Goal: Task Accomplishment & Management: Manage account settings

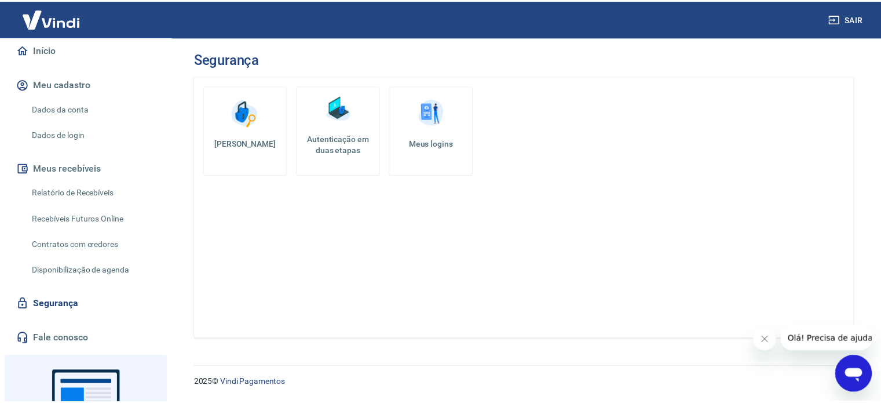
scroll to position [116, 0]
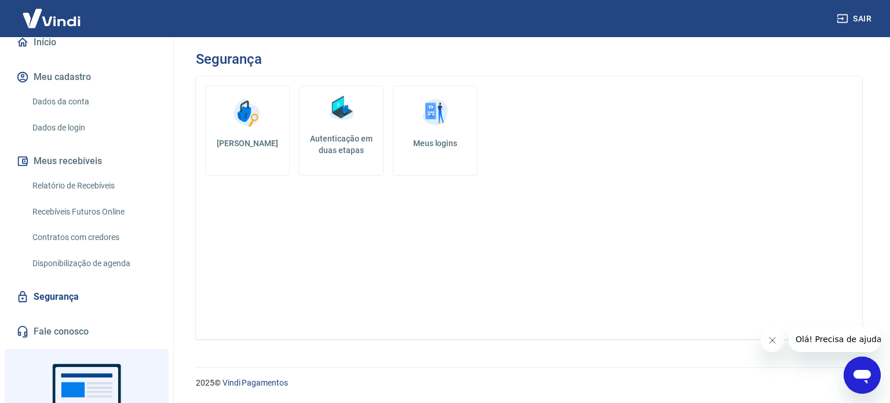
click at [50, 20] on img at bounding box center [51, 18] width 75 height 35
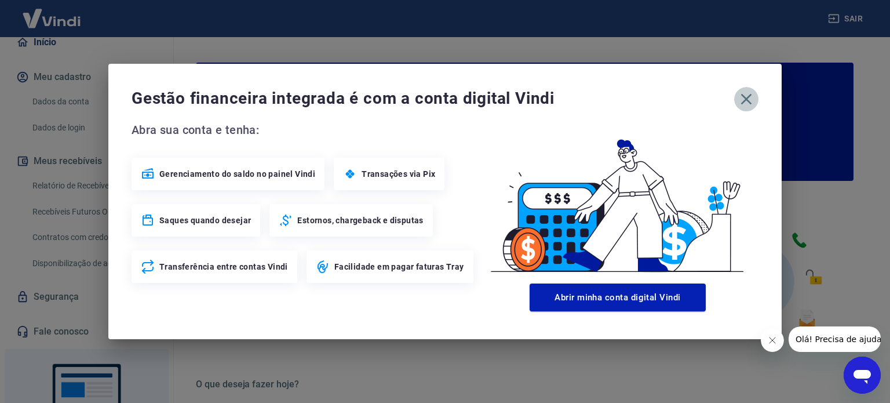
click at [745, 97] on icon "button" at bounding box center [746, 99] width 19 height 19
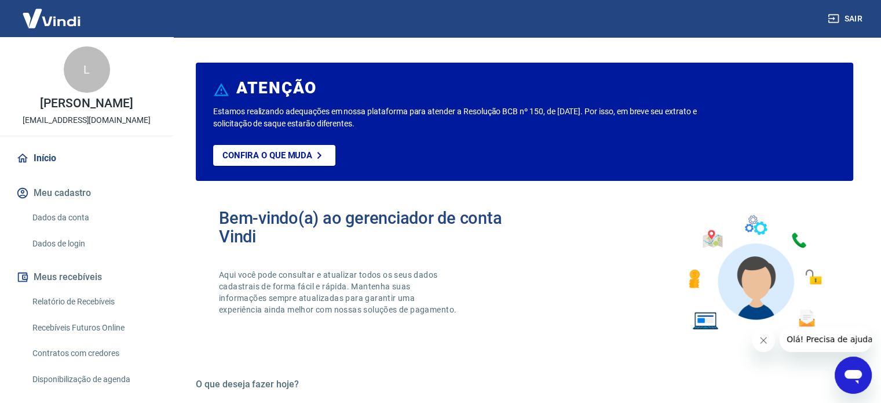
click at [42, 155] on link "Início" at bounding box center [86, 157] width 145 height 25
click at [57, 22] on img at bounding box center [51, 18] width 75 height 35
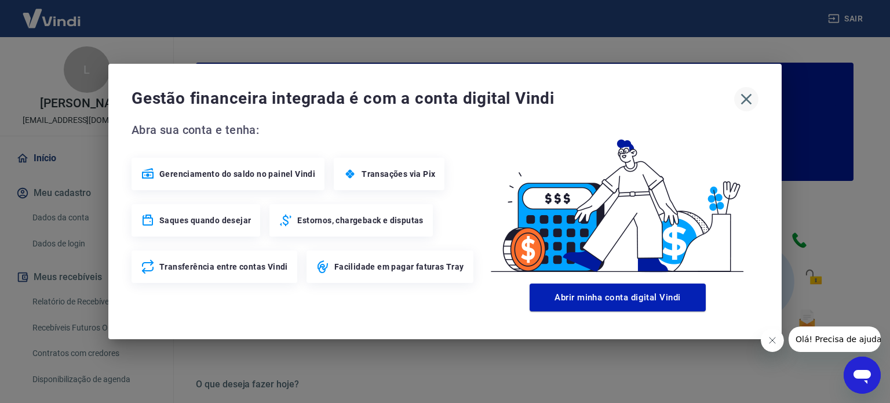
click at [747, 97] on icon "button" at bounding box center [746, 99] width 11 height 11
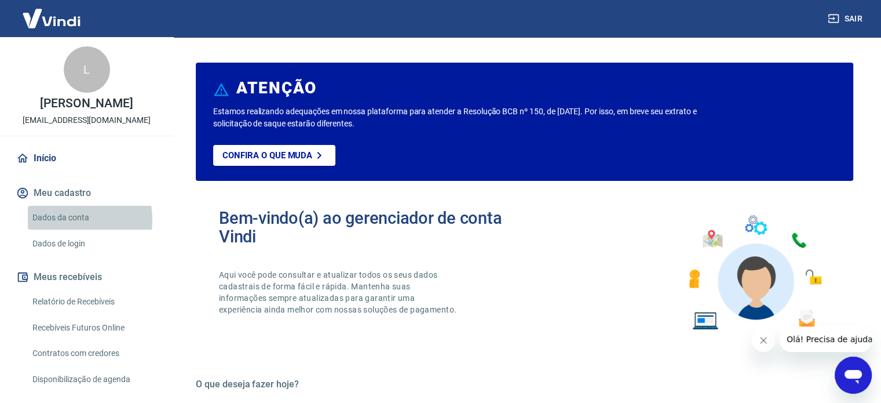
click at [60, 219] on link "Dados da conta" at bounding box center [94, 218] width 132 height 24
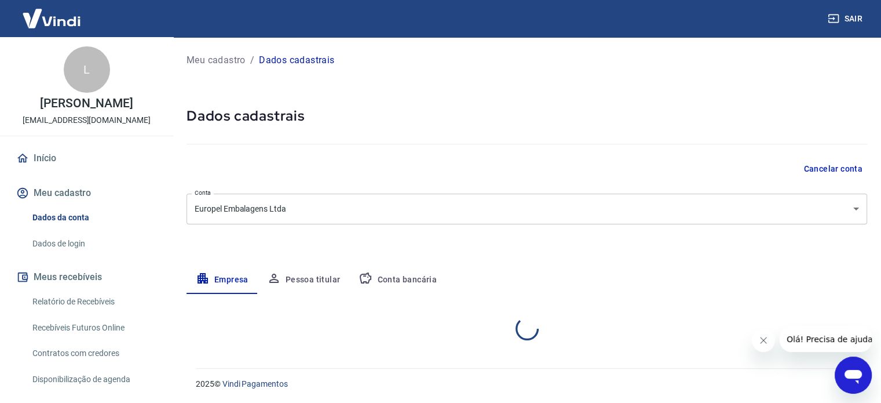
select select "RS"
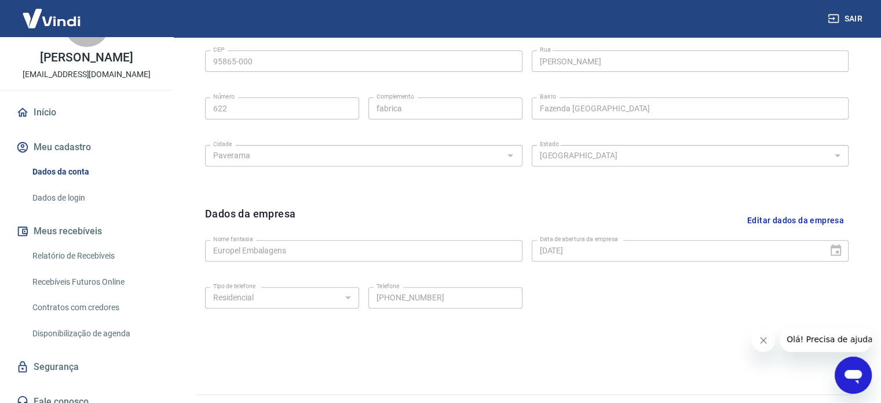
scroll to position [116, 0]
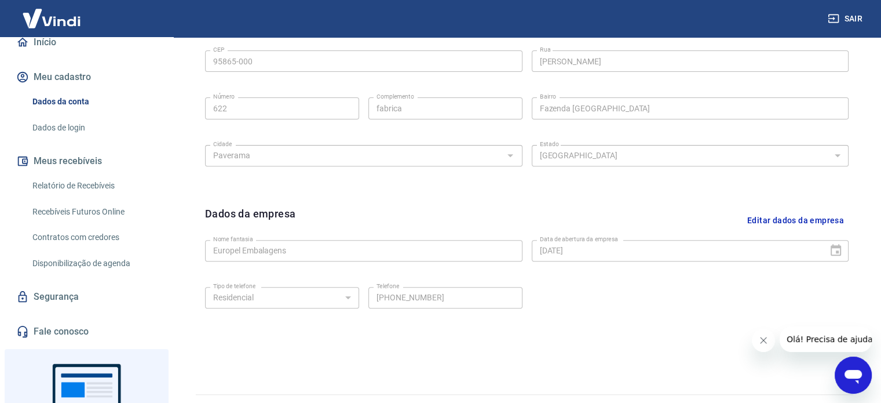
click at [91, 164] on button "Meus recebíveis" at bounding box center [86, 160] width 145 height 25
click at [84, 184] on link "Relatório de Recebíveis" at bounding box center [94, 186] width 132 height 24
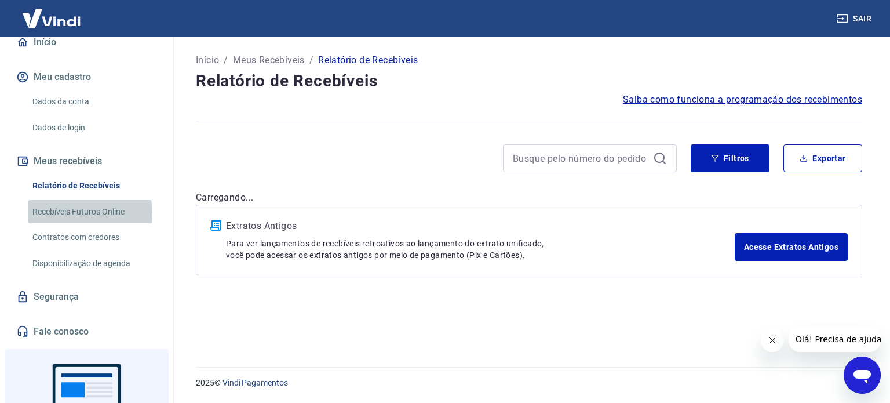
click at [75, 213] on link "Recebíveis Futuros Online" at bounding box center [94, 212] width 132 height 24
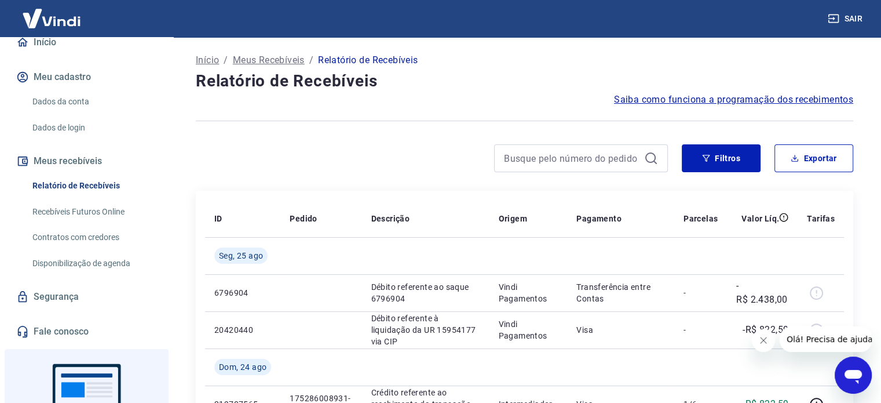
click at [52, 19] on img at bounding box center [51, 18] width 75 height 35
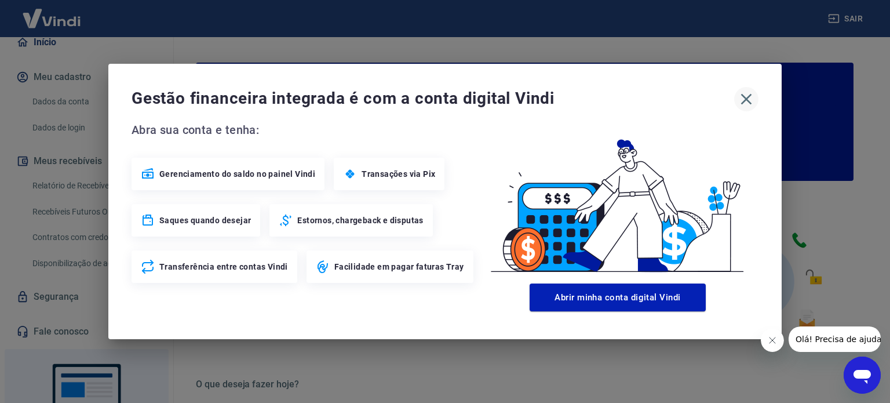
click at [743, 99] on icon "button" at bounding box center [746, 99] width 19 height 19
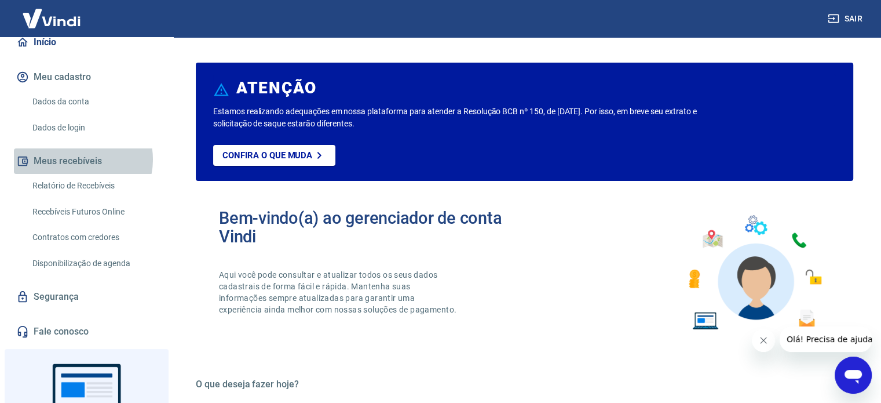
click at [79, 159] on button "Meus recebíveis" at bounding box center [86, 160] width 145 height 25
drag, startPoint x: 75, startPoint y: 187, endPoint x: 106, endPoint y: 181, distance: 31.8
click at [75, 187] on link "Relatório de Recebíveis" at bounding box center [94, 186] width 132 height 24
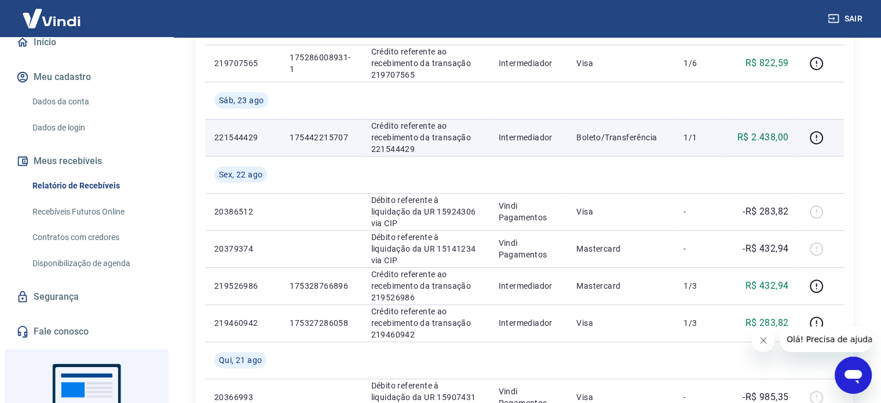
scroll to position [348, 0]
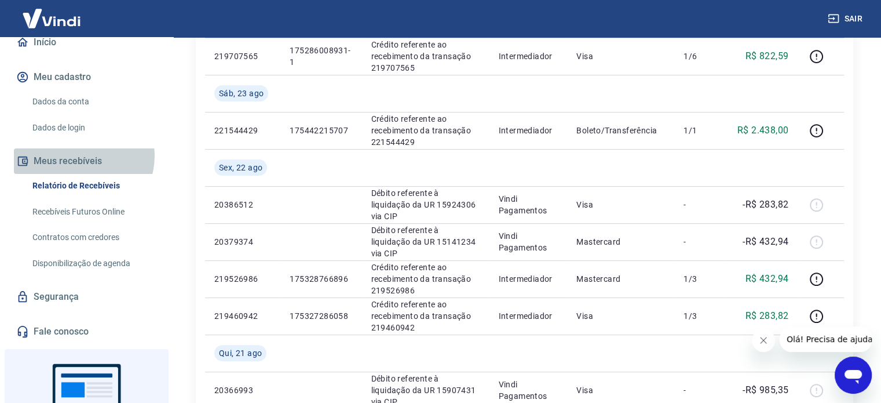
click at [82, 156] on button "Meus recebíveis" at bounding box center [86, 160] width 145 height 25
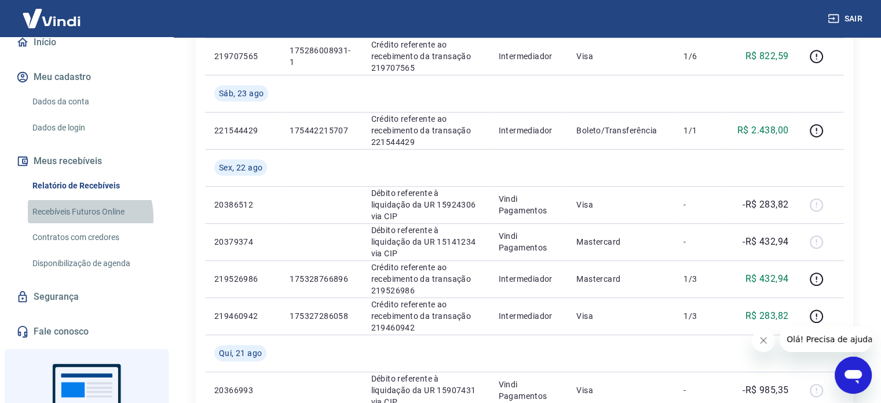
click at [83, 217] on link "Recebíveis Futuros Online" at bounding box center [94, 212] width 132 height 24
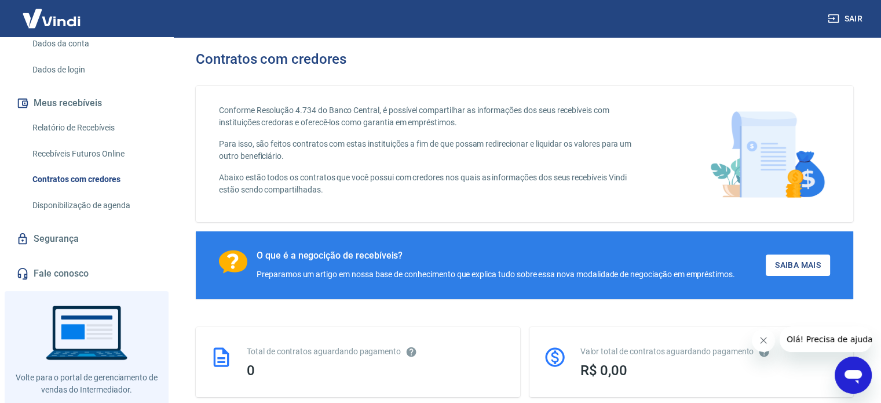
scroll to position [197, 0]
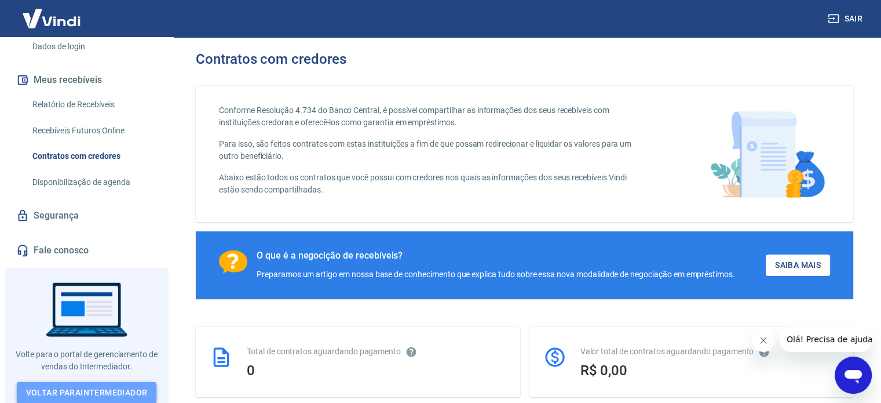
click at [80, 386] on link "Voltar para Intermediador" at bounding box center [87, 392] width 140 height 21
